Goal: Navigation & Orientation: Find specific page/section

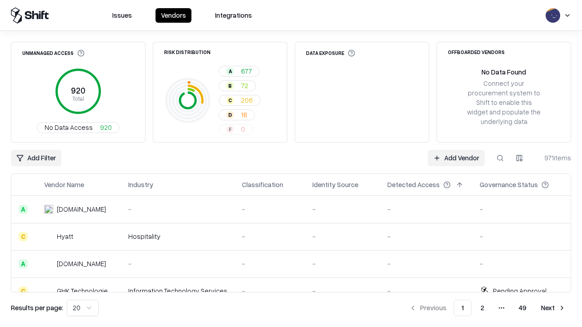
click at [83, 308] on html "Issues Vendors Integrations Unmanaged Access 920 Total No Data Access 920 Risk …" at bounding box center [291, 163] width 582 height 327
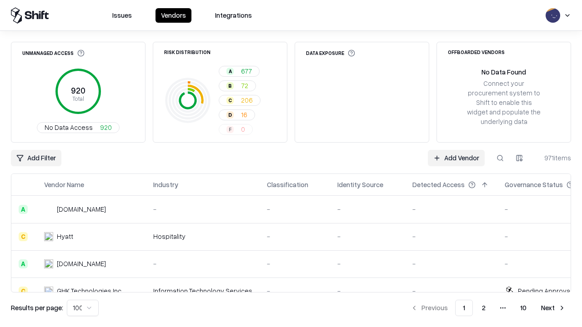
click at [553, 308] on button "Next" at bounding box center [552, 308] width 35 height 16
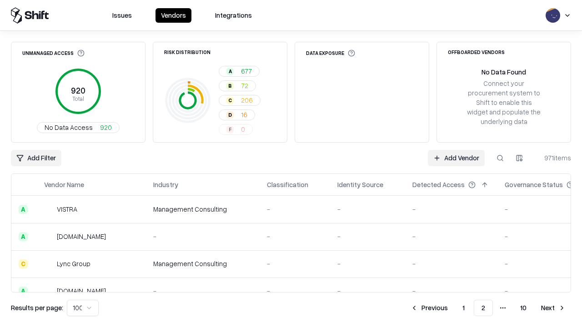
click at [553, 308] on button "Next" at bounding box center [552, 308] width 35 height 16
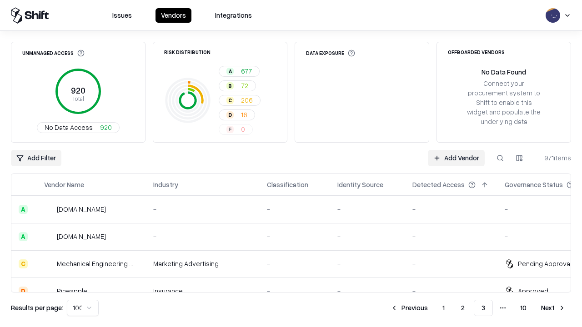
click at [553, 308] on button "Next" at bounding box center [552, 308] width 35 height 16
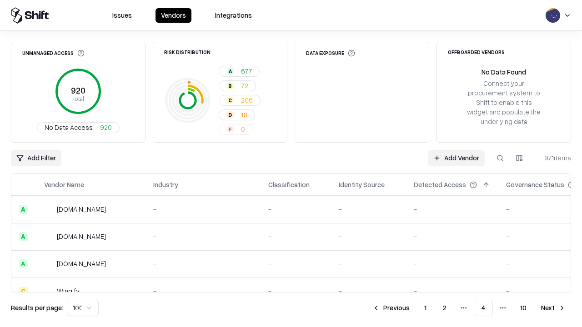
click at [553, 308] on button "Next" at bounding box center [552, 308] width 35 height 16
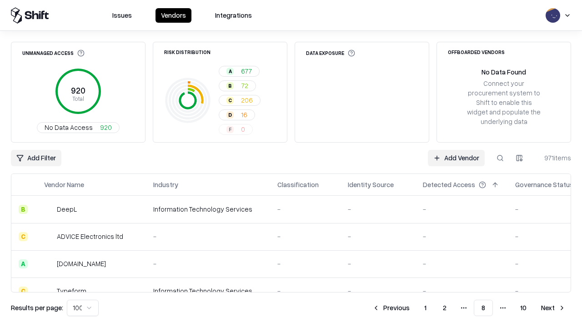
click at [553, 308] on button "Next" at bounding box center [552, 308] width 35 height 16
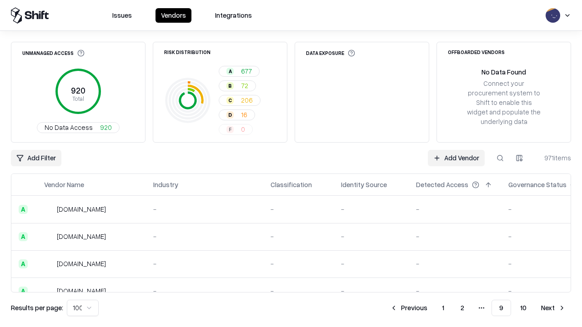
click at [553, 308] on button "Next" at bounding box center [552, 308] width 35 height 16
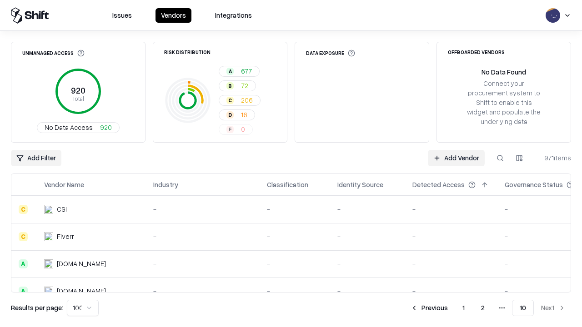
click at [429, 308] on button "Previous" at bounding box center [429, 308] width 48 height 16
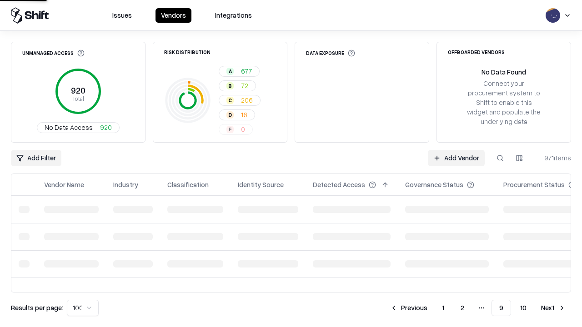
click at [409, 308] on button "Previous" at bounding box center [408, 308] width 48 height 16
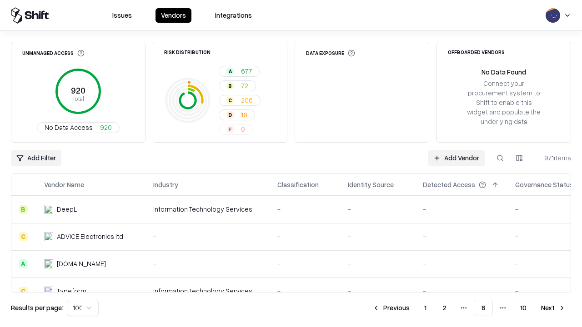
click at [391, 308] on button "Previous" at bounding box center [391, 308] width 48 height 16
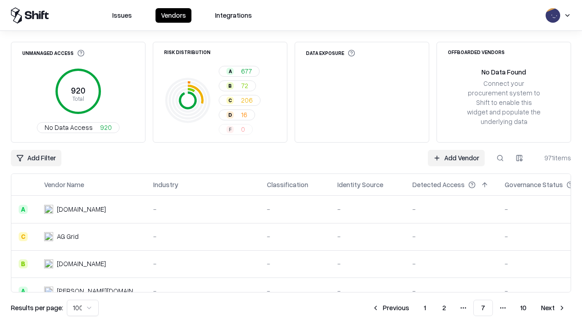
click at [390, 308] on button "Previous" at bounding box center [390, 308] width 48 height 16
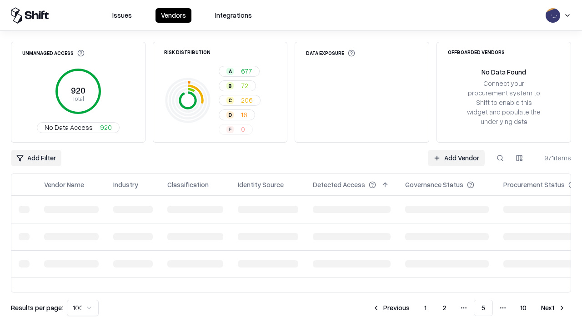
click at [391, 308] on button "Previous" at bounding box center [391, 308] width 48 height 16
